Goal: Transaction & Acquisition: Book appointment/travel/reservation

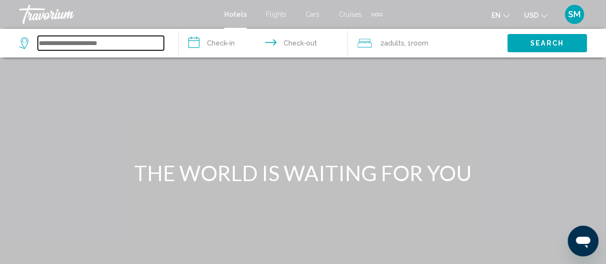
click at [93, 43] on input "Search widget" at bounding box center [101, 43] width 126 height 14
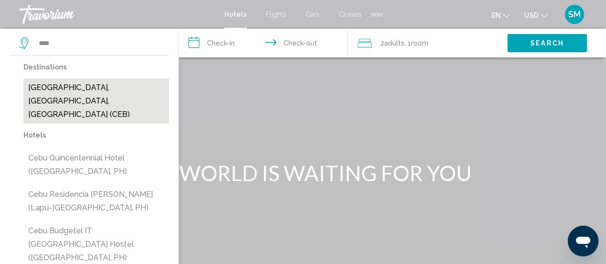
click at [109, 90] on button "[GEOGRAPHIC_DATA], [GEOGRAPHIC_DATA], [GEOGRAPHIC_DATA] (CEB)" at bounding box center [96, 101] width 146 height 45
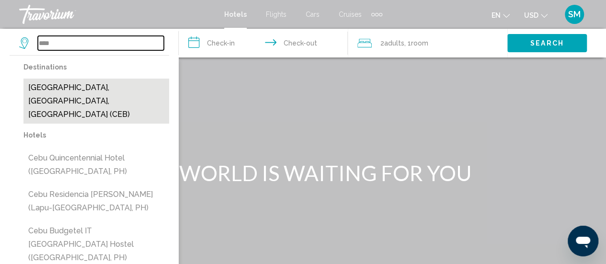
type input "**********"
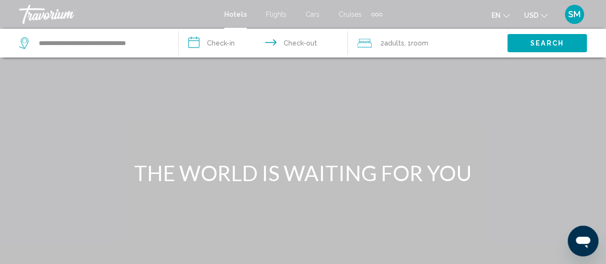
click at [198, 41] on input "**********" at bounding box center [265, 45] width 173 height 32
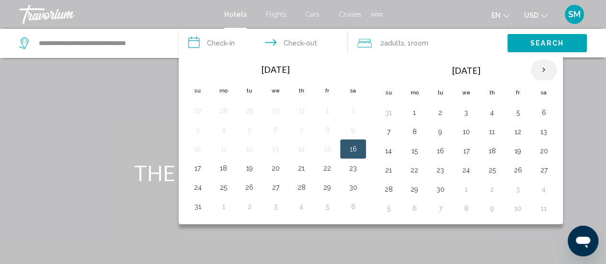
click at [539, 69] on th "Next month" at bounding box center [543, 69] width 26 height 21
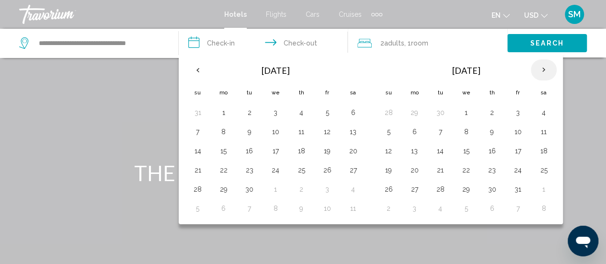
click at [539, 69] on th "Next month" at bounding box center [543, 69] width 26 height 21
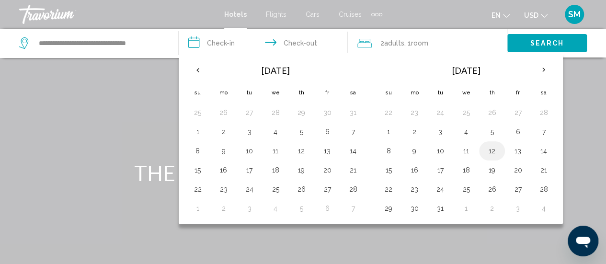
click at [495, 152] on button "12" at bounding box center [491, 150] width 15 height 13
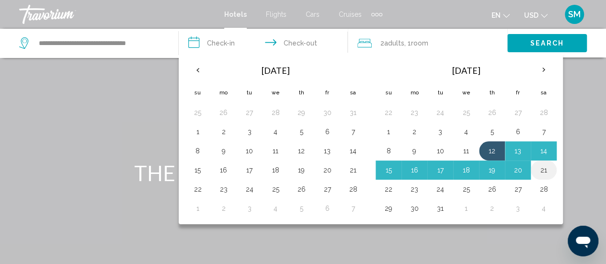
click at [539, 168] on button "21" at bounding box center [543, 169] width 15 height 13
type input "**********"
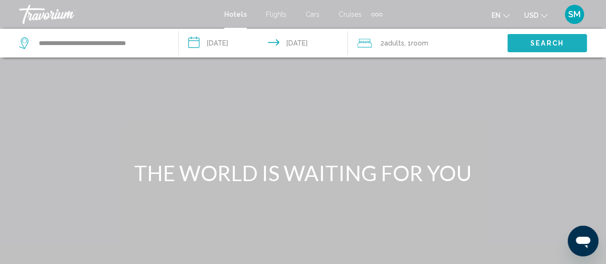
click at [540, 43] on span "Search" at bounding box center [547, 44] width 34 height 8
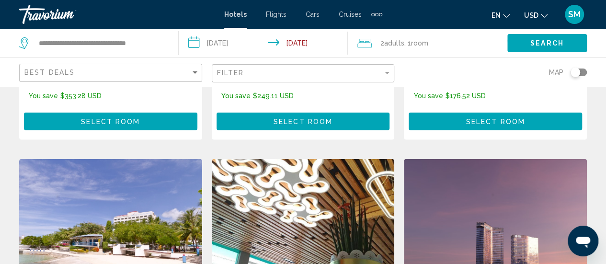
scroll to position [1101, 0]
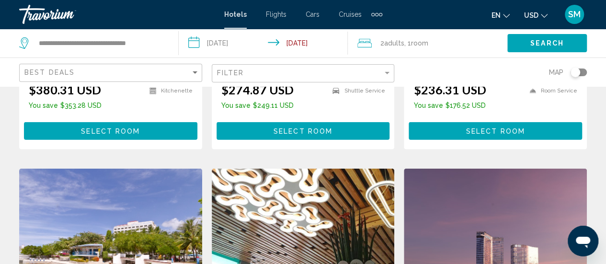
click at [528, 169] on img "Main content" at bounding box center [495, 244] width 183 height 153
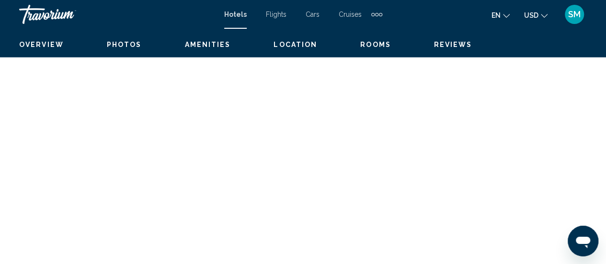
scroll to position [124, 0]
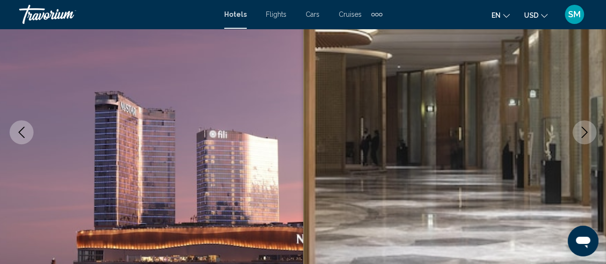
click at [581, 125] on button "Next image" at bounding box center [584, 132] width 24 height 24
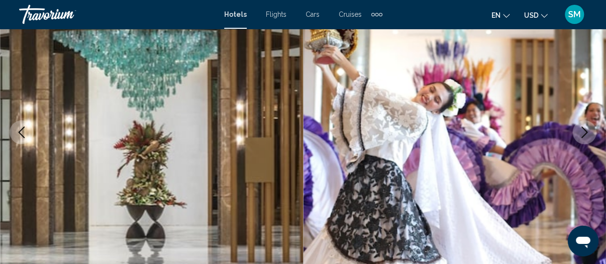
click at [581, 125] on button "Next image" at bounding box center [584, 132] width 24 height 24
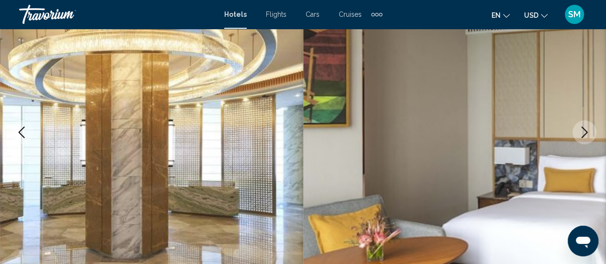
click at [581, 125] on button "Next image" at bounding box center [584, 132] width 24 height 24
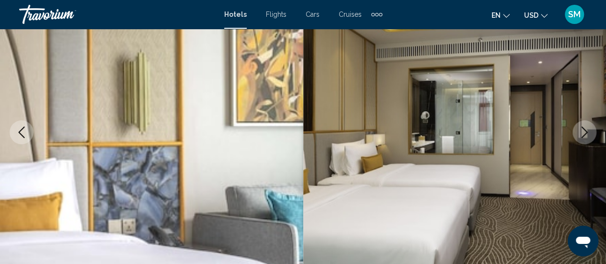
click at [581, 125] on button "Next image" at bounding box center [584, 132] width 24 height 24
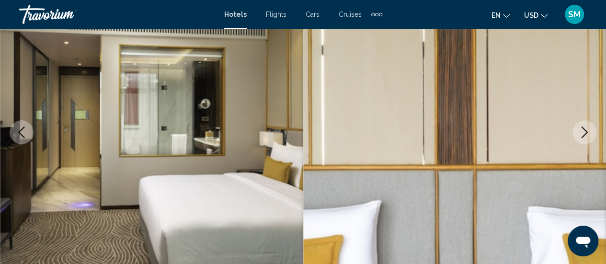
click at [581, 126] on button "Next image" at bounding box center [584, 132] width 24 height 24
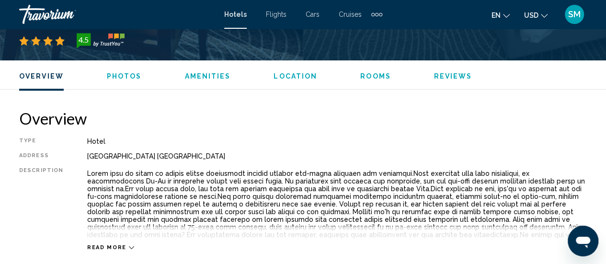
scroll to position [315, 0]
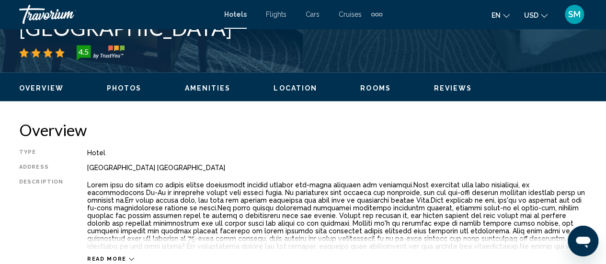
click at [126, 86] on span "Photos" at bounding box center [124, 88] width 35 height 8
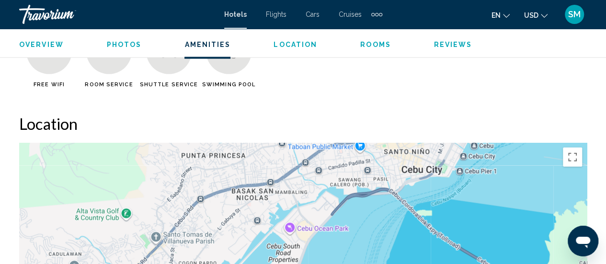
scroll to position [970, 0]
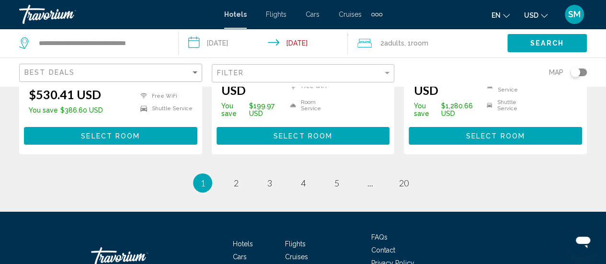
scroll to position [1484, 0]
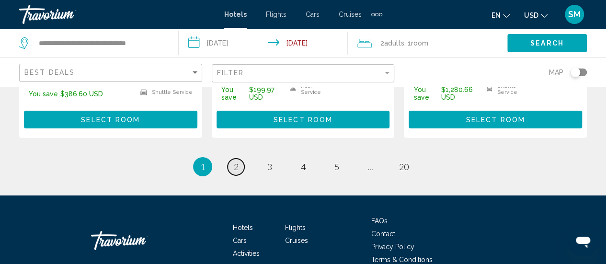
click at [230, 158] on link "page 2" at bounding box center [235, 166] width 17 height 17
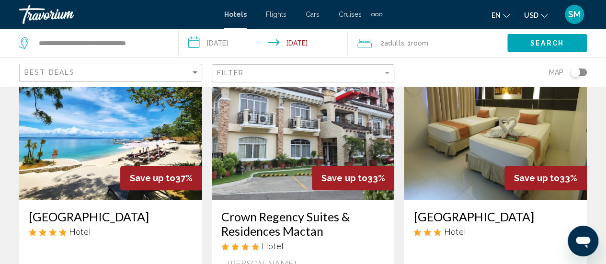
scroll to position [431, 0]
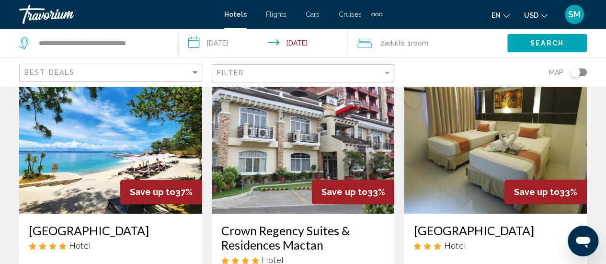
click at [128, 134] on img "Main content" at bounding box center [110, 136] width 183 height 153
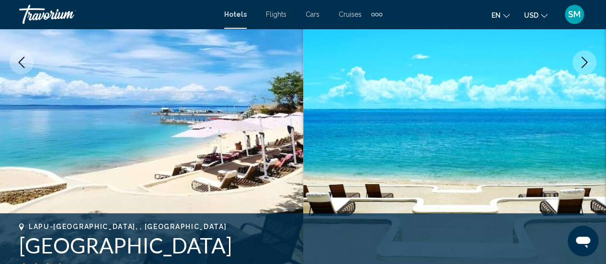
scroll to position [172, 0]
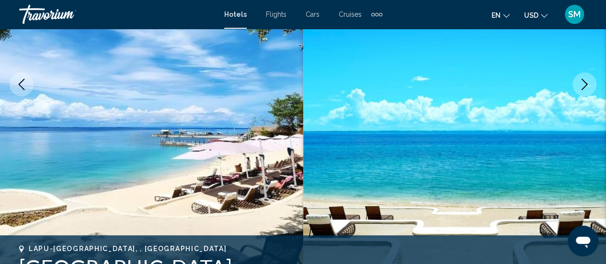
click at [583, 82] on icon "Next image" at bounding box center [583, 84] width 11 height 11
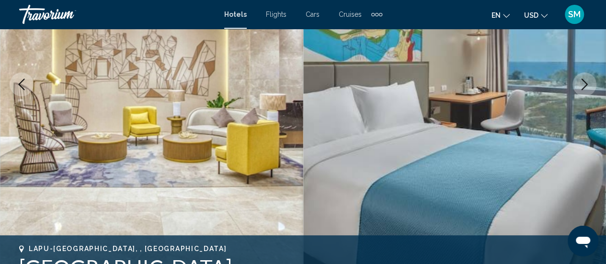
click at [14, 90] on button "Previous image" at bounding box center [22, 84] width 24 height 24
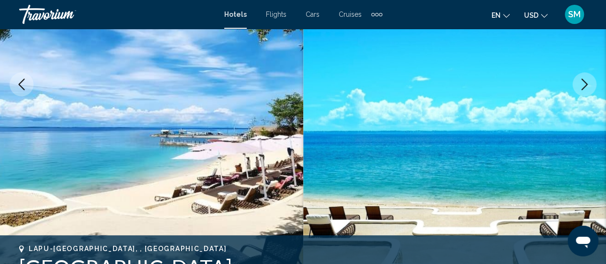
click at [584, 77] on button "Next image" at bounding box center [584, 84] width 24 height 24
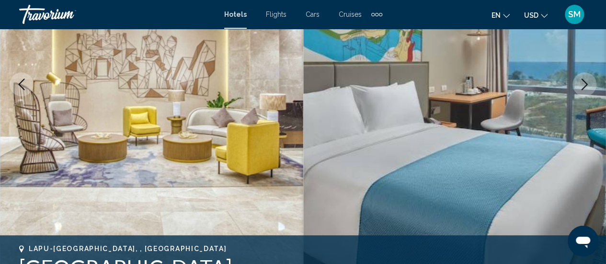
click at [584, 77] on button "Next image" at bounding box center [584, 84] width 24 height 24
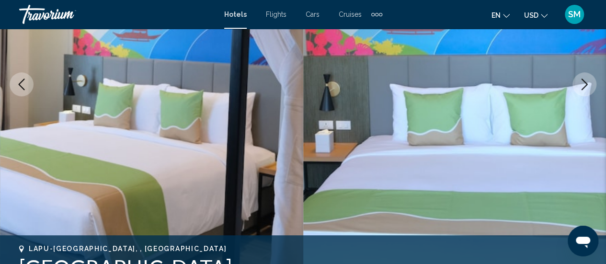
click at [584, 77] on button "Next image" at bounding box center [584, 84] width 24 height 24
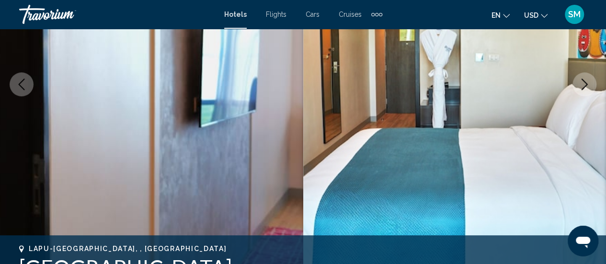
click at [584, 77] on button "Next image" at bounding box center [584, 84] width 24 height 24
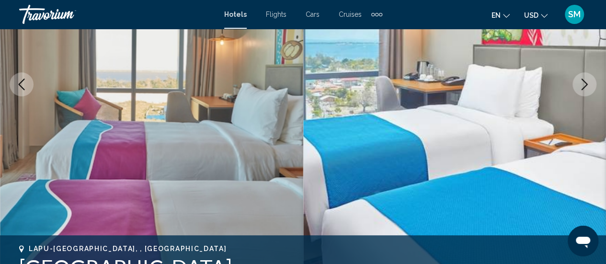
click at [584, 77] on button "Next image" at bounding box center [584, 84] width 24 height 24
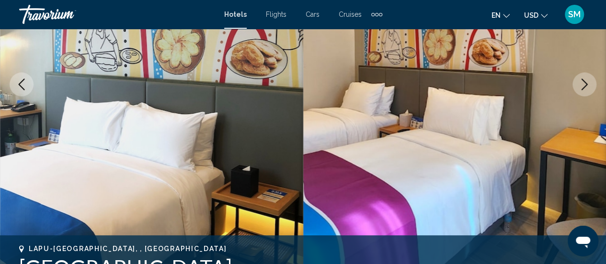
click at [584, 77] on button "Next image" at bounding box center [584, 84] width 24 height 24
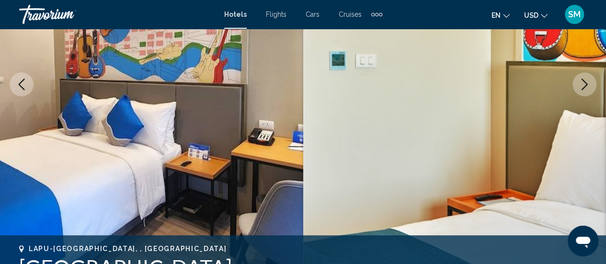
click at [584, 77] on button "Next image" at bounding box center [584, 84] width 24 height 24
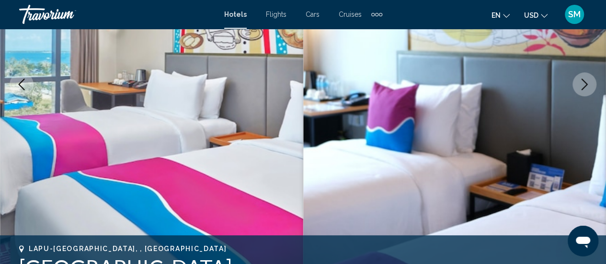
click at [584, 77] on button "Next image" at bounding box center [584, 84] width 24 height 24
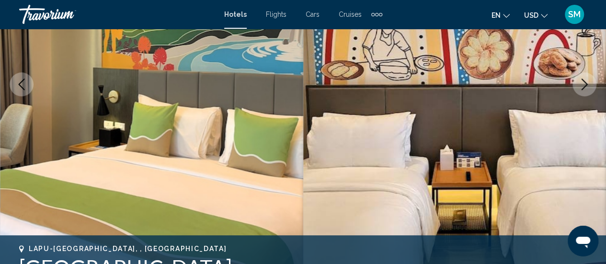
click at [584, 77] on button "Next image" at bounding box center [584, 84] width 24 height 24
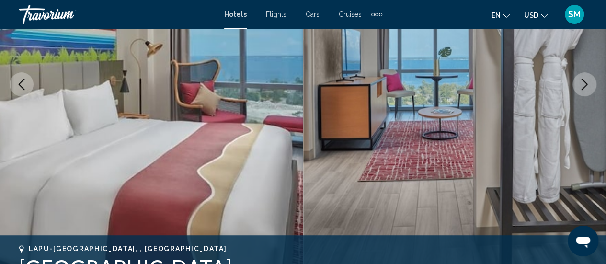
click at [584, 77] on button "Next image" at bounding box center [584, 84] width 24 height 24
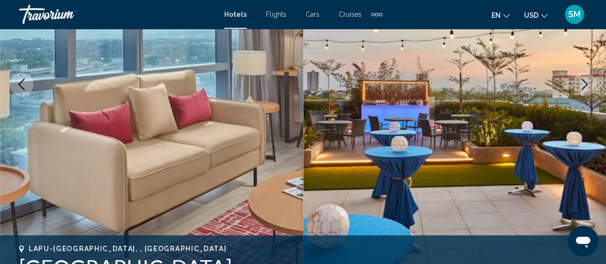
click at [584, 77] on button "Next image" at bounding box center [584, 84] width 24 height 24
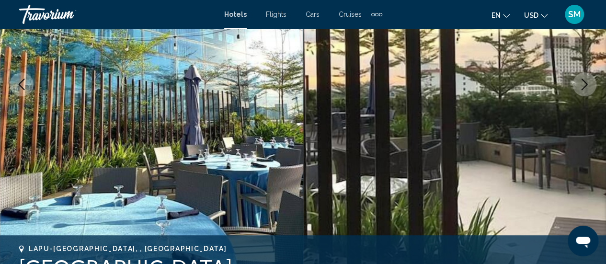
click at [584, 77] on button "Next image" at bounding box center [584, 84] width 24 height 24
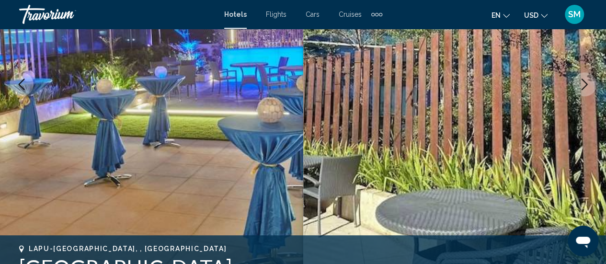
click at [584, 77] on button "Next image" at bounding box center [584, 84] width 24 height 24
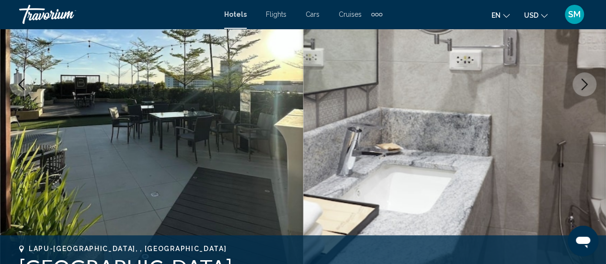
click at [584, 77] on button "Next image" at bounding box center [584, 84] width 24 height 24
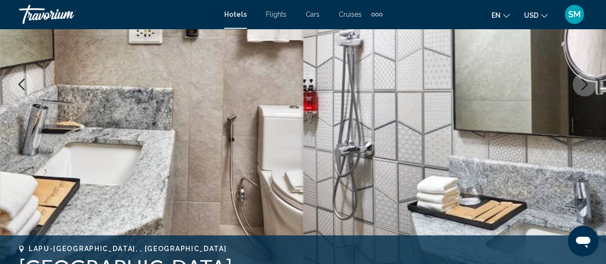
click at [584, 77] on button "Next image" at bounding box center [584, 84] width 24 height 24
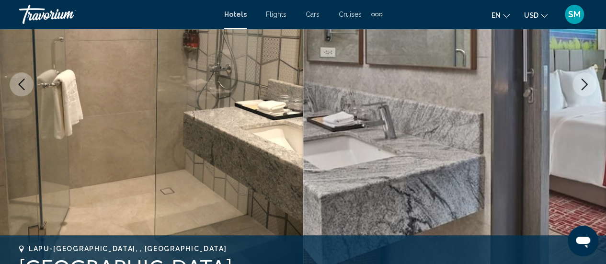
click at [584, 77] on button "Next image" at bounding box center [584, 84] width 24 height 24
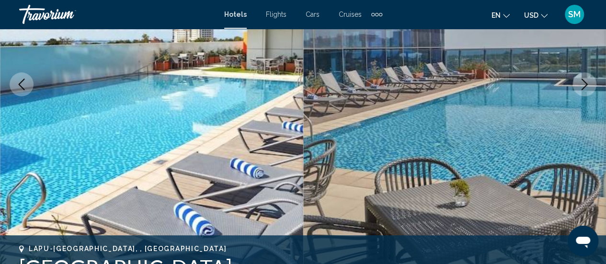
click at [584, 77] on button "Next image" at bounding box center [584, 84] width 24 height 24
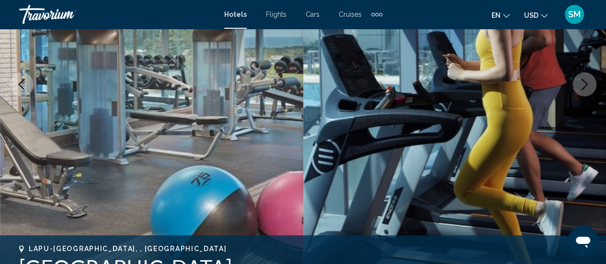
click at [584, 77] on button "Next image" at bounding box center [584, 84] width 24 height 24
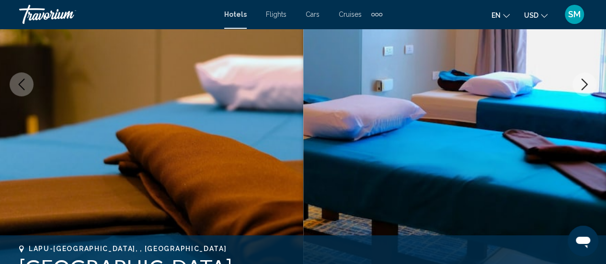
click at [584, 77] on button "Next image" at bounding box center [584, 84] width 24 height 24
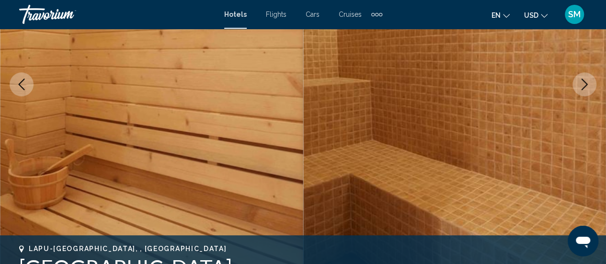
click at [584, 77] on button "Next image" at bounding box center [584, 84] width 24 height 24
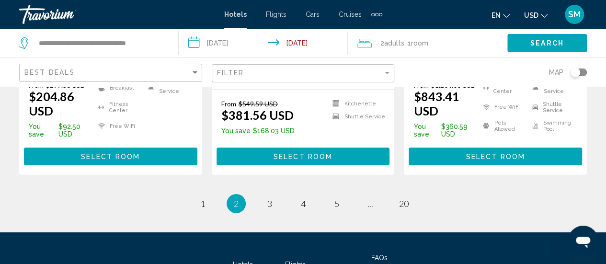
scroll to position [1484, 0]
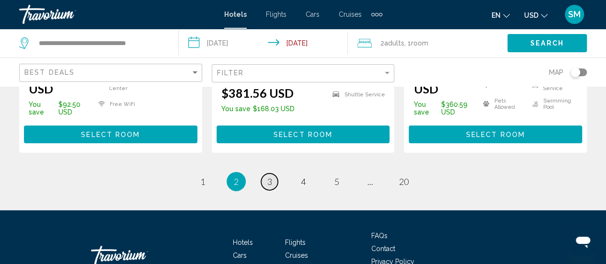
click at [267, 176] on span "3" at bounding box center [269, 181] width 5 height 11
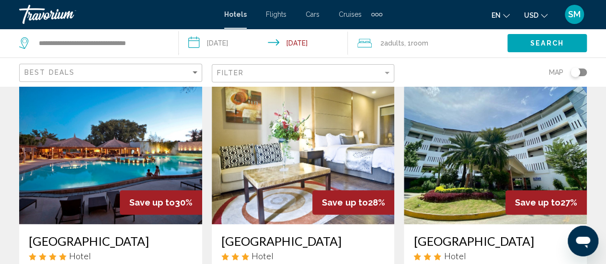
scroll to position [48, 0]
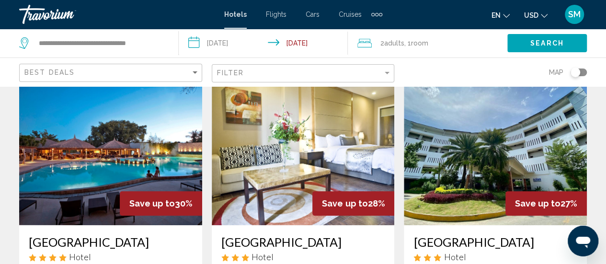
click at [152, 153] on img "Main content" at bounding box center [110, 148] width 183 height 153
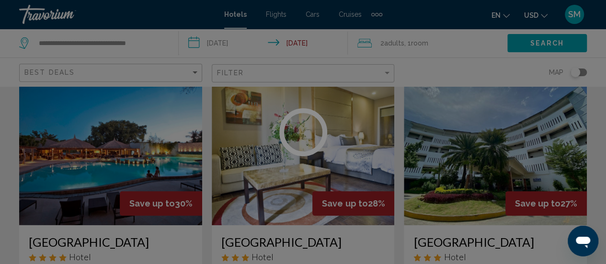
scroll to position [124, 0]
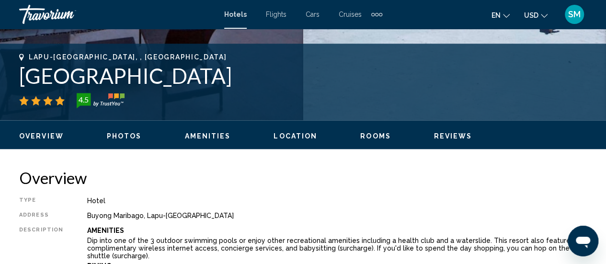
click at [122, 135] on span "Photos" at bounding box center [124, 136] width 35 height 8
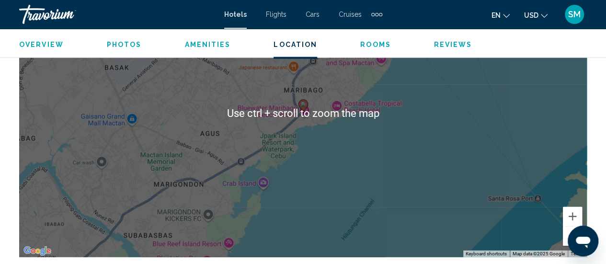
scroll to position [1210, 0]
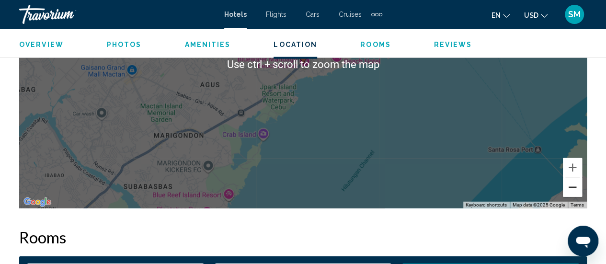
click at [569, 186] on button "Zoom out" at bounding box center [571, 187] width 19 height 19
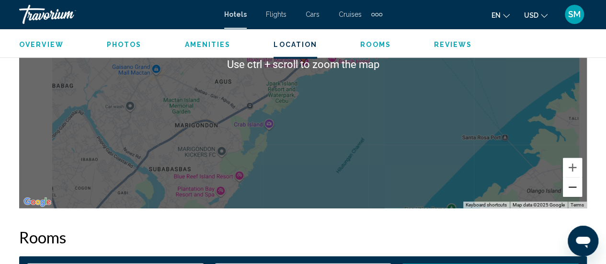
click at [569, 186] on button "Zoom out" at bounding box center [571, 187] width 19 height 19
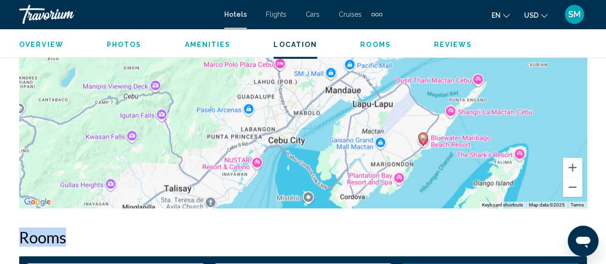
drag, startPoint x: 431, startPoint y: 117, endPoint x: 542, endPoint y: 213, distance: 146.6
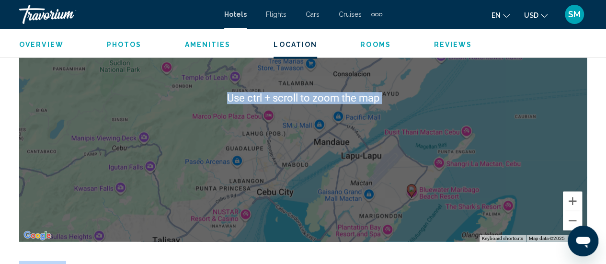
scroll to position [1162, 0]
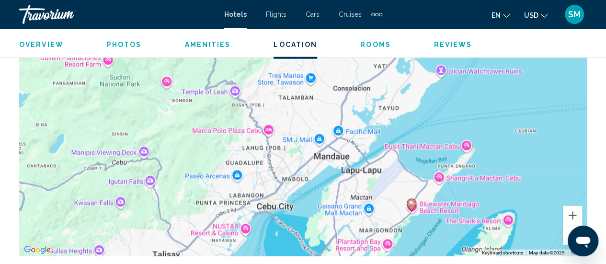
click at [471, 177] on div "To activate drag with keyboard, press Alt + Enter. Once in keyboard drag state,…" at bounding box center [302, 112] width 567 height 287
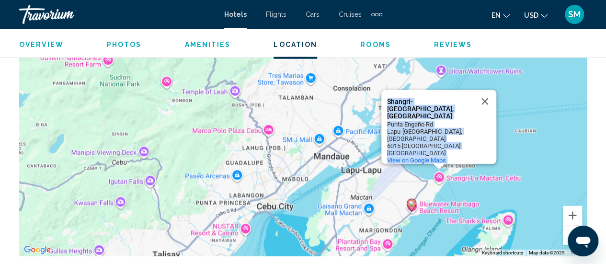
click at [547, 148] on div "To activate drag with keyboard, press Alt + Enter. Once in keyboard drag state,…" at bounding box center [302, 112] width 567 height 287
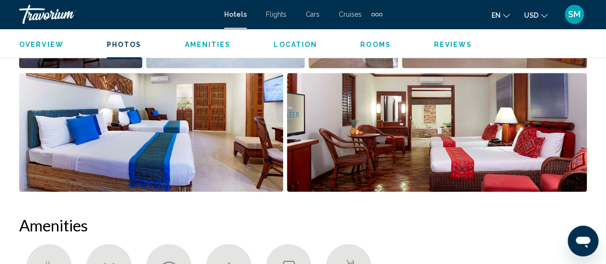
scroll to position [635, 0]
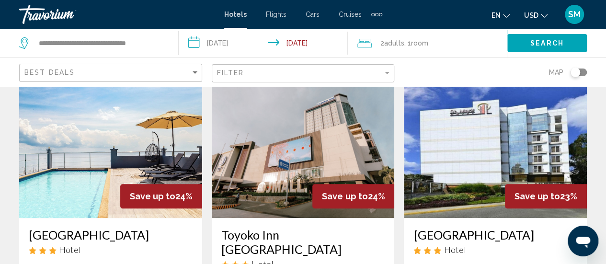
scroll to position [383, 0]
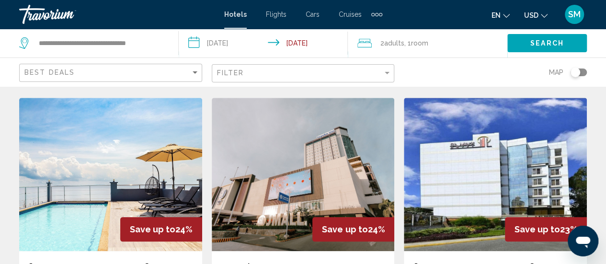
click at [160, 214] on img "Main content" at bounding box center [110, 174] width 183 height 153
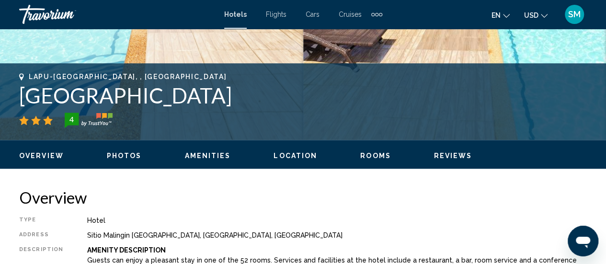
scroll to position [411, 0]
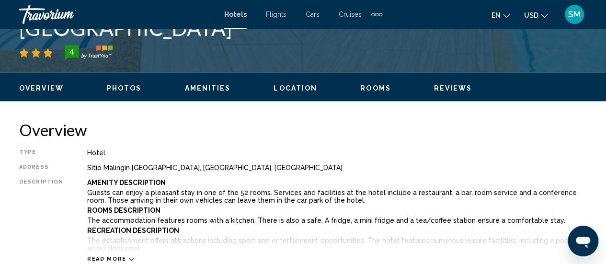
click at [125, 86] on span "Photos" at bounding box center [124, 88] width 35 height 8
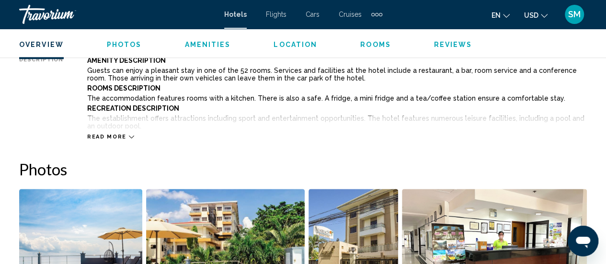
scroll to position [635, 0]
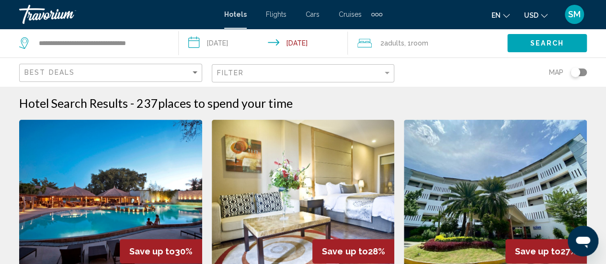
click at [121, 182] on img "Main content" at bounding box center [110, 196] width 183 height 153
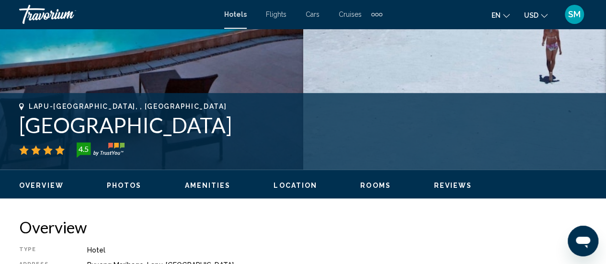
scroll to position [315, 0]
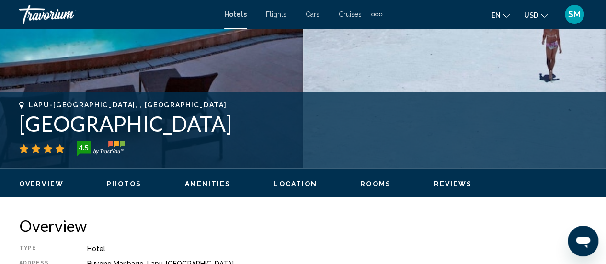
click at [126, 185] on span "Photos" at bounding box center [124, 184] width 35 height 8
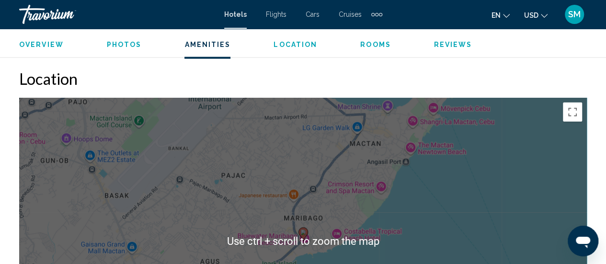
scroll to position [1018, 0]
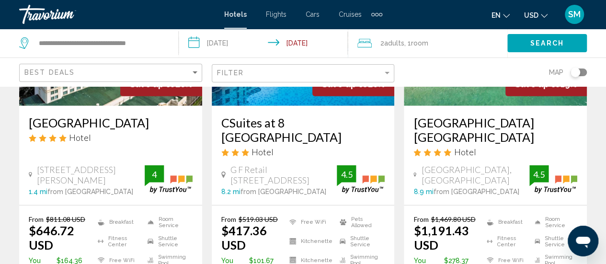
scroll to position [1197, 0]
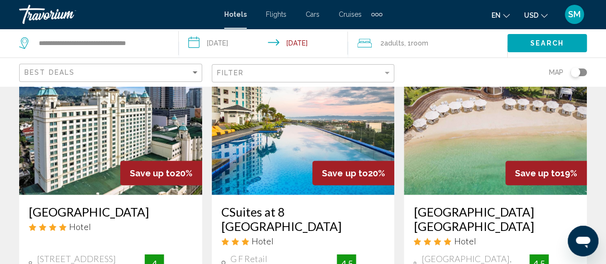
click at [446, 157] on img "Main content" at bounding box center [495, 118] width 183 height 153
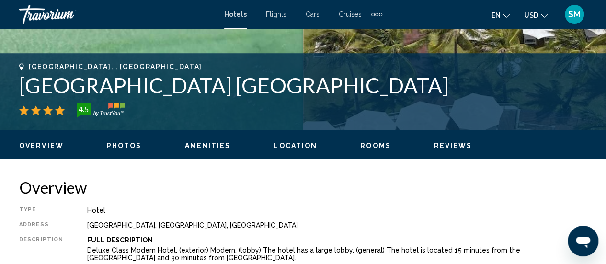
scroll to position [363, 0]
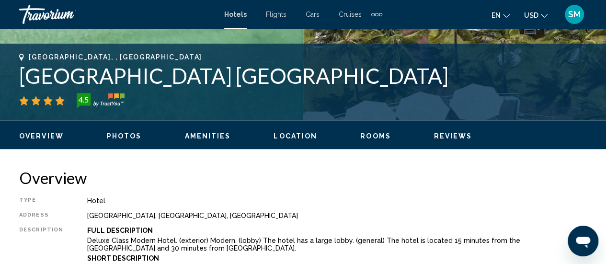
click at [108, 131] on ul "Overview Photos Amenities Location Rooms Reviews Check Availability" at bounding box center [302, 135] width 567 height 11
click at [120, 138] on span "Photos" at bounding box center [124, 136] width 35 height 8
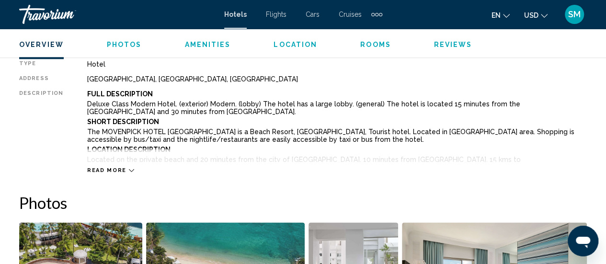
scroll to position [492, 0]
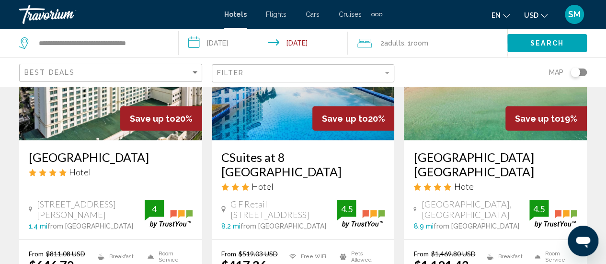
scroll to position [1292, 0]
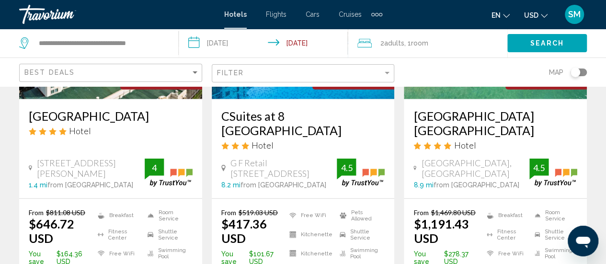
click at [544, 12] on icon "Change currency" at bounding box center [543, 15] width 7 height 7
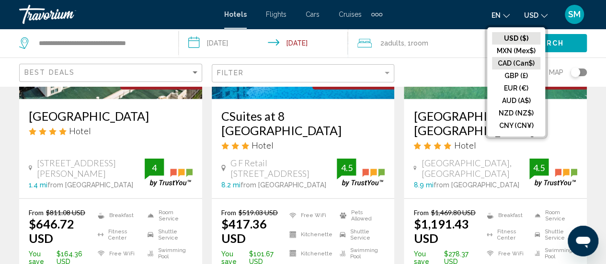
click at [527, 68] on button "CAD (Can$)" at bounding box center [516, 63] width 48 height 12
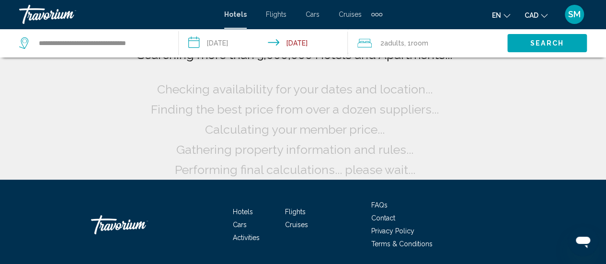
scroll to position [0, 0]
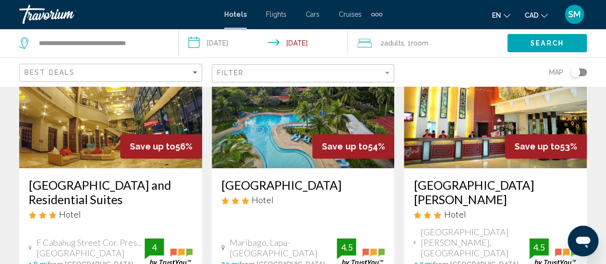
scroll to position [431, 0]
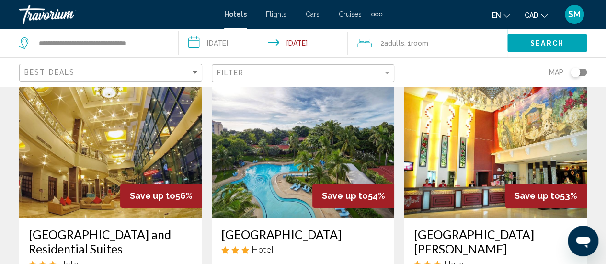
click at [306, 158] on img "Main content" at bounding box center [303, 140] width 183 height 153
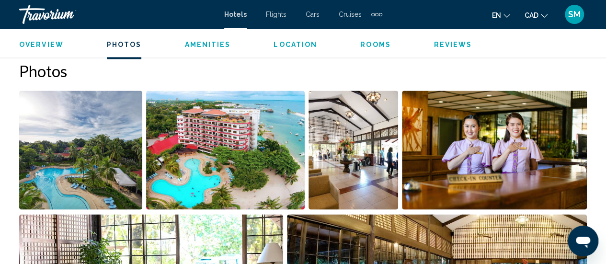
scroll to position [603, 0]
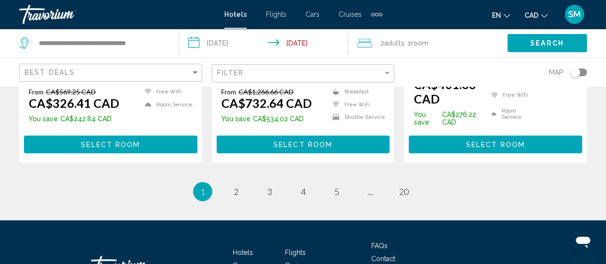
scroll to position [1478, 0]
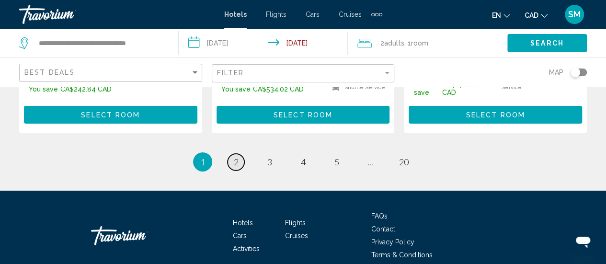
click at [228, 154] on link "page 2" at bounding box center [235, 162] width 17 height 17
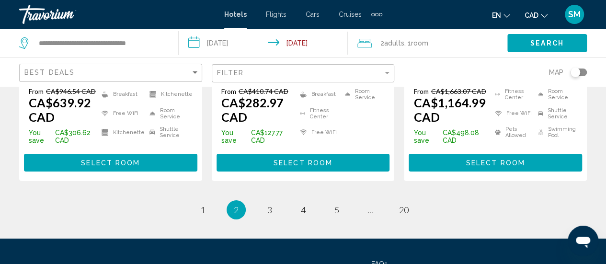
scroll to position [1456, 0]
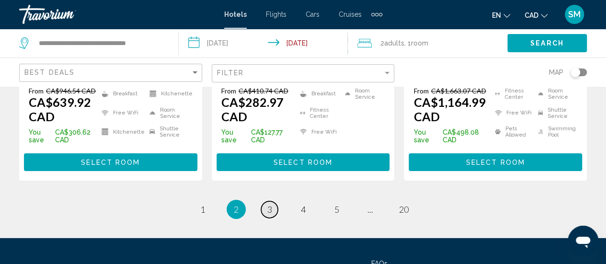
click at [268, 204] on span "3" at bounding box center [269, 209] width 5 height 11
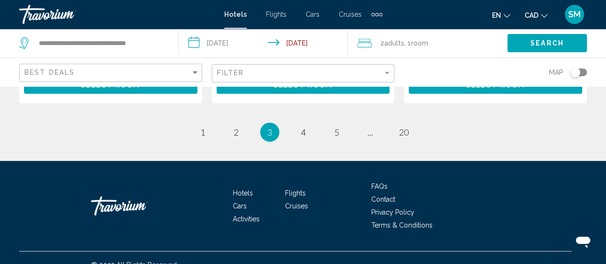
scroll to position [1484, 0]
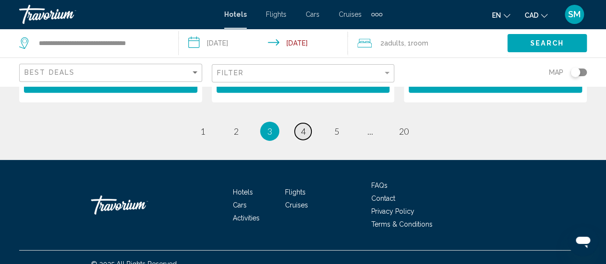
click at [302, 125] on link "page 4" at bounding box center [302, 131] width 17 height 17
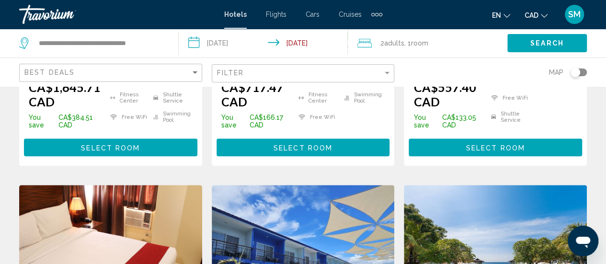
scroll to position [335, 0]
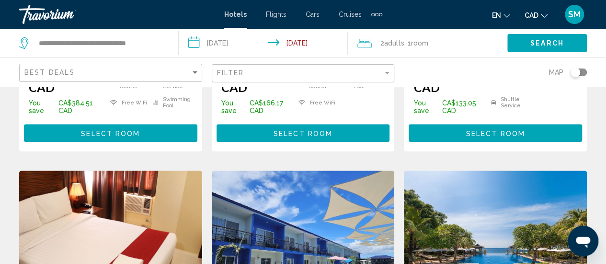
click at [138, 129] on span "Select Room" at bounding box center [110, 133] width 59 height 8
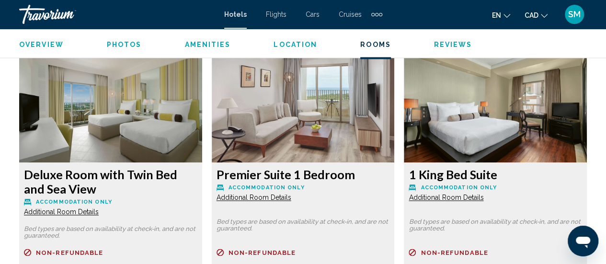
scroll to position [2469, 0]
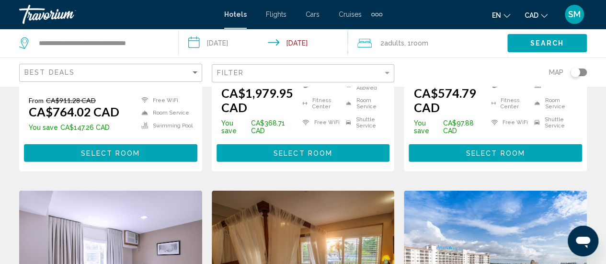
scroll to position [1197, 0]
